Goal: Task Accomplishment & Management: Manage account settings

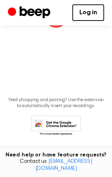
scroll to position [108, 0]
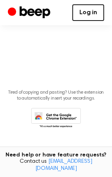
click at [88, 12] on link "Log in" at bounding box center [89, 12] width 32 height 17
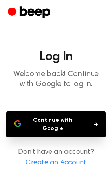
click at [45, 123] on button "Continue with Google" at bounding box center [56, 124] width 100 height 26
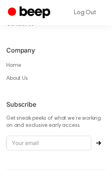
scroll to position [728, 0]
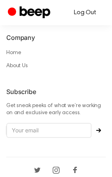
click at [89, 16] on link "Log Out" at bounding box center [85, 12] width 38 height 19
